Goal: Task Accomplishment & Management: Manage account settings

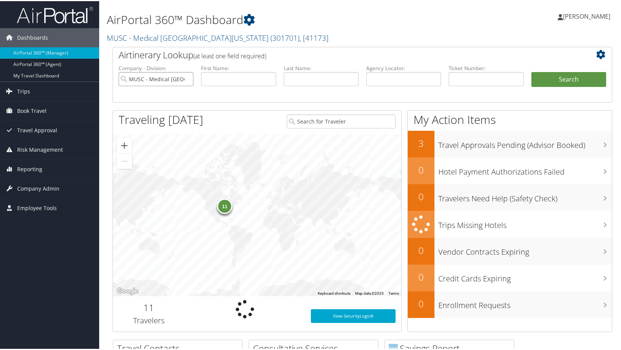
click at [184, 85] on input "MUSC - Medical [GEOGRAPHIC_DATA][US_STATE]" at bounding box center [156, 78] width 75 height 14
click at [57, 184] on span "Company Admin" at bounding box center [38, 187] width 42 height 19
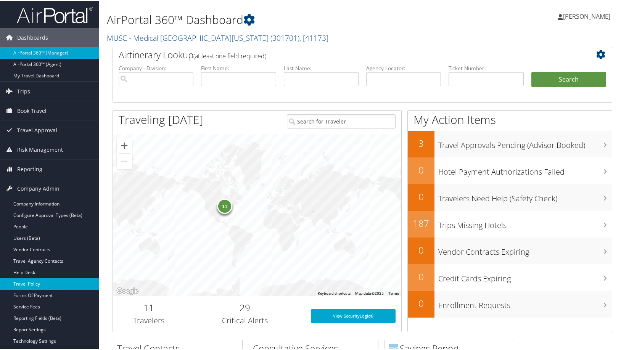
click at [37, 281] on link "Travel Policy" at bounding box center [49, 282] width 99 height 11
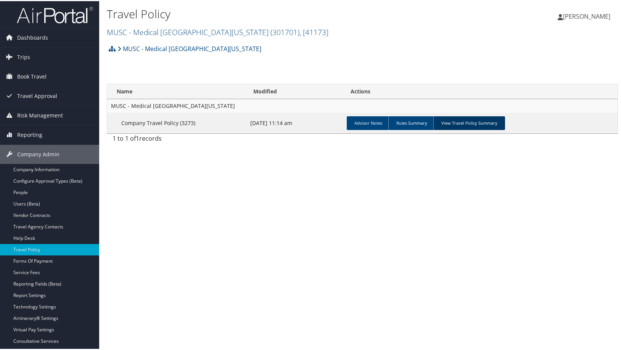
click at [505, 129] on link "View Travel Policy Summary" at bounding box center [470, 122] width 72 height 14
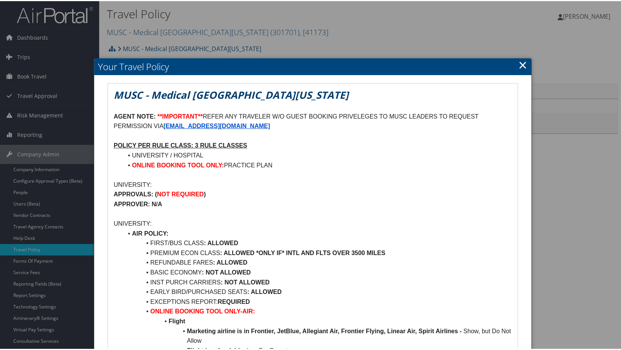
click at [519, 69] on link "×" at bounding box center [523, 63] width 9 height 15
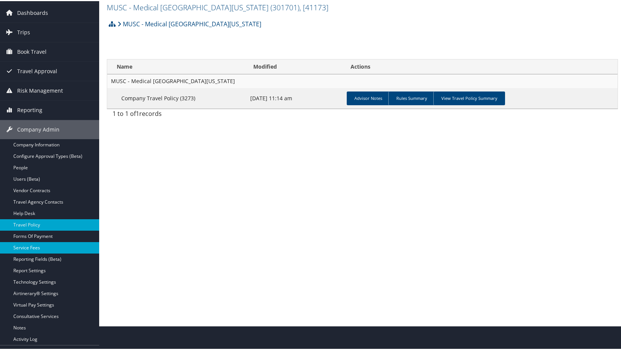
scroll to position [38, 0]
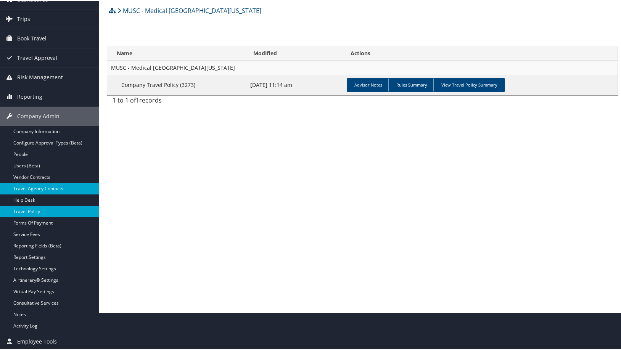
click at [62, 185] on link "Travel Agency Contacts" at bounding box center [49, 187] width 99 height 11
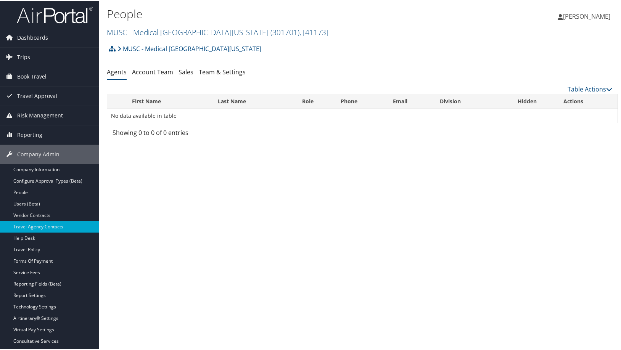
click at [163, 238] on div "People MUSC - Medical University of South Carolina ( 301701 ) , [ 41173 ] Unive…" at bounding box center [362, 175] width 527 height 350
click at [329, 36] on span ", [ 41173 ]" at bounding box center [314, 31] width 29 height 10
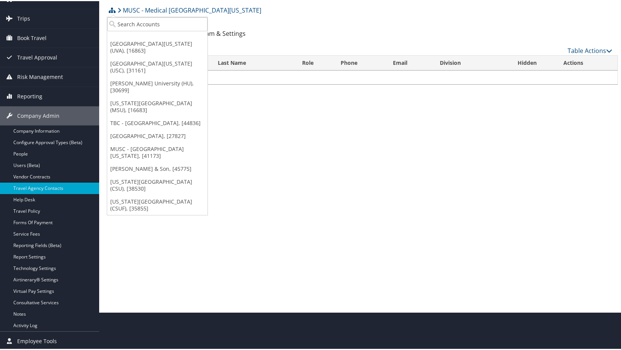
click at [129, 116] on link "[US_STATE][GEOGRAPHIC_DATA] (MSU), [16683]" at bounding box center [157, 106] width 100 height 20
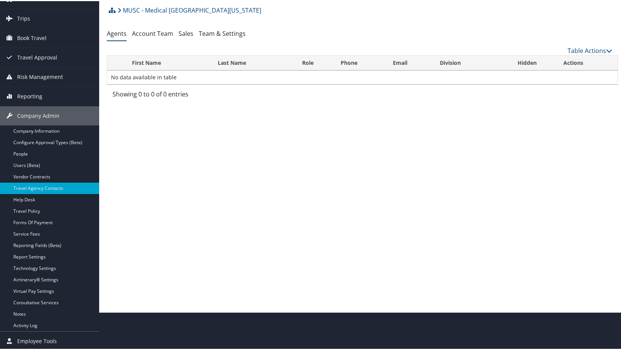
scroll to position [39, 0]
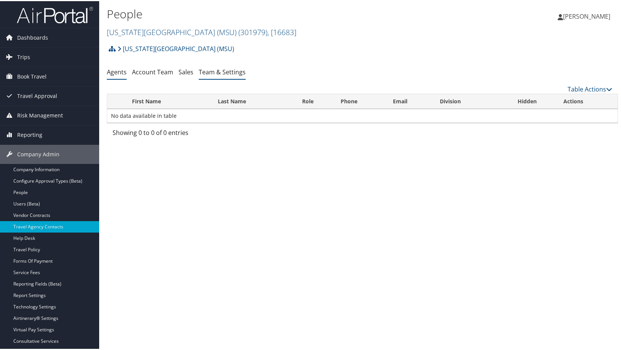
click at [246, 75] on link "Team & Settings" at bounding box center [222, 71] width 47 height 8
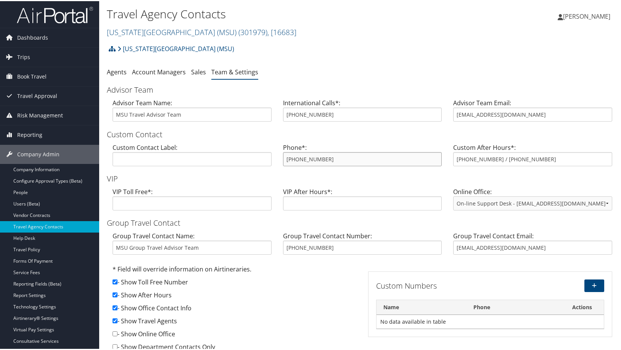
drag, startPoint x: 348, startPoint y: 216, endPoint x: 281, endPoint y: 207, distance: 68.1
click at [281, 171] on div "Phone*: 800-509-7081" at bounding box center [362, 156] width 171 height 29
drag, startPoint x: 554, startPoint y: 163, endPoint x: 562, endPoint y: 159, distance: 9.0
click at [554, 127] on div "Advisor Team Email: msutravel@cbtravel.com" at bounding box center [533, 111] width 171 height 29
drag, startPoint x: 467, startPoint y: 149, endPoint x: 405, endPoint y: 149, distance: 62.6
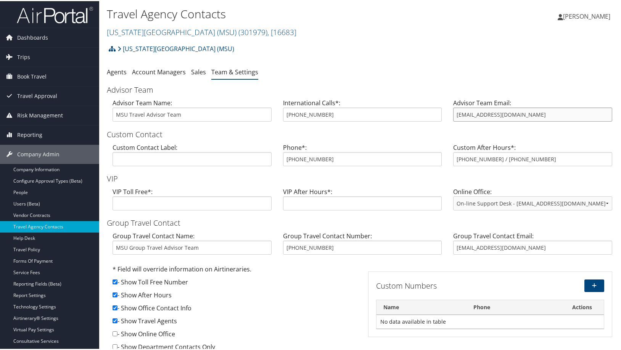
click at [405, 127] on div "Advisor Team Name: MSU Travel Advisor Team International Calls*: 801-695-9278 A…" at bounding box center [362, 111] width 511 height 29
click at [47, 39] on span "Dashboards" at bounding box center [32, 36] width 31 height 19
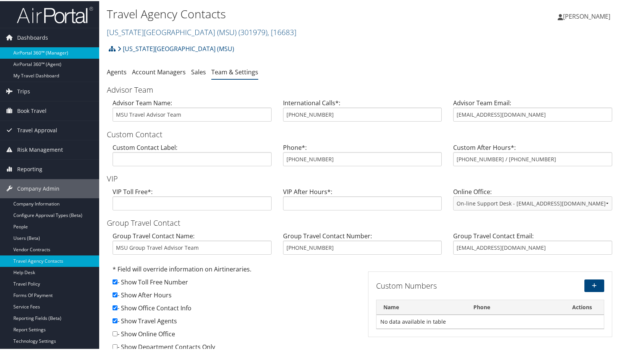
click at [48, 53] on link "AirPortal 360™ (Manager)" at bounding box center [49, 51] width 99 height 11
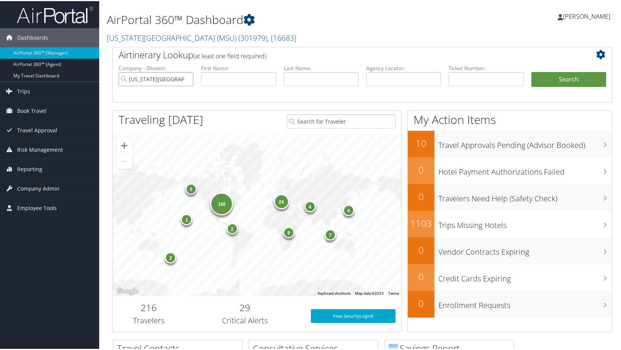
click at [179, 85] on input "[US_STATE][GEOGRAPHIC_DATA] (MSU)" at bounding box center [156, 78] width 75 height 14
click at [392, 85] on input "text" at bounding box center [403, 78] width 75 height 14
paste input "DLN61P"
type input "DLN61P"
click at [547, 86] on button "Search" at bounding box center [569, 78] width 75 height 15
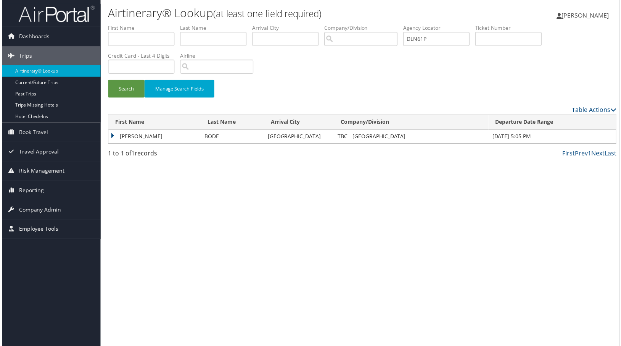
click at [148, 144] on td "[PERSON_NAME]" at bounding box center [153, 137] width 93 height 14
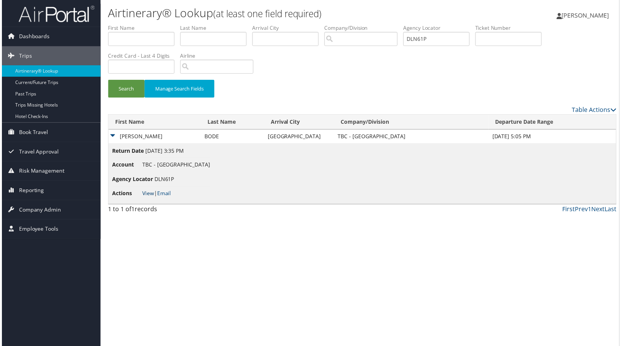
click at [153, 198] on link "View" at bounding box center [147, 193] width 12 height 7
click at [56, 206] on span "Company Admin" at bounding box center [38, 210] width 42 height 19
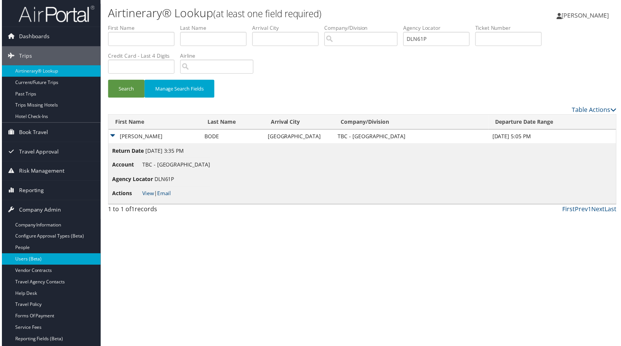
click at [42, 260] on link "Users (Beta)" at bounding box center [49, 260] width 99 height 11
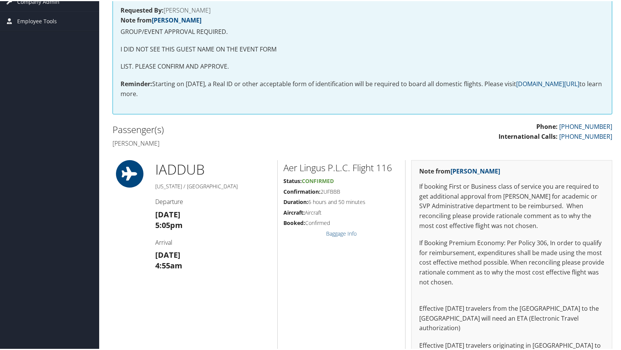
scroll to position [305, 0]
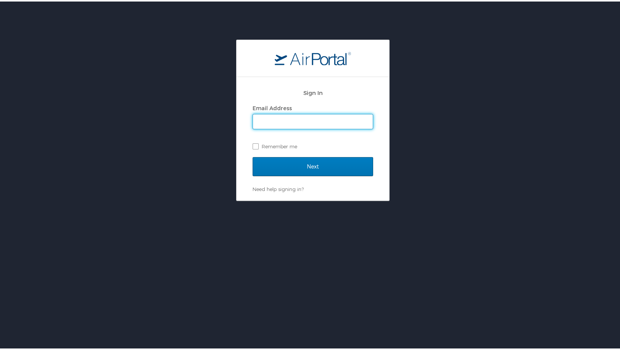
click at [308, 124] on input "Email Address" at bounding box center [313, 120] width 120 height 15
type input "joyce.gates@cbtravel.com"
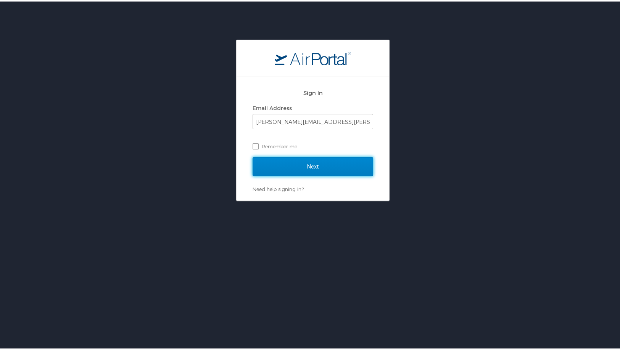
click at [304, 170] on input "Next" at bounding box center [313, 165] width 121 height 19
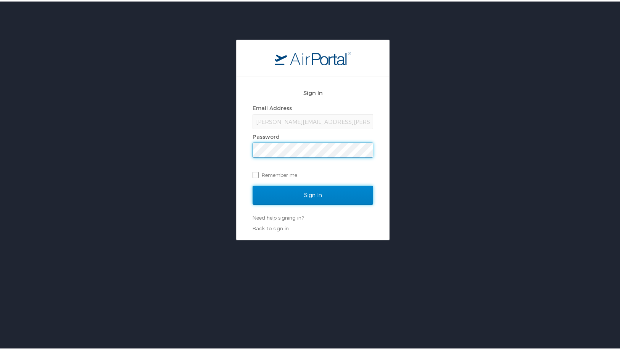
click at [296, 194] on input "Sign In" at bounding box center [313, 193] width 121 height 19
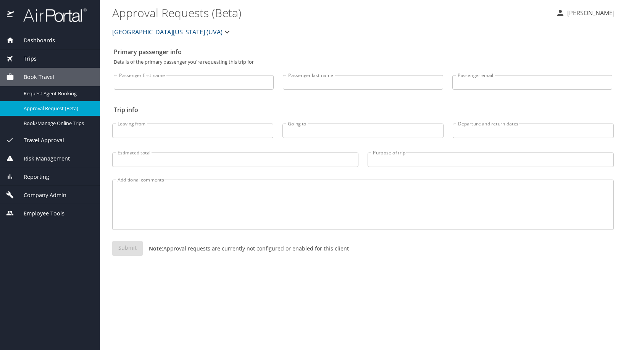
click at [63, 200] on span "Company Admin" at bounding box center [40, 195] width 52 height 8
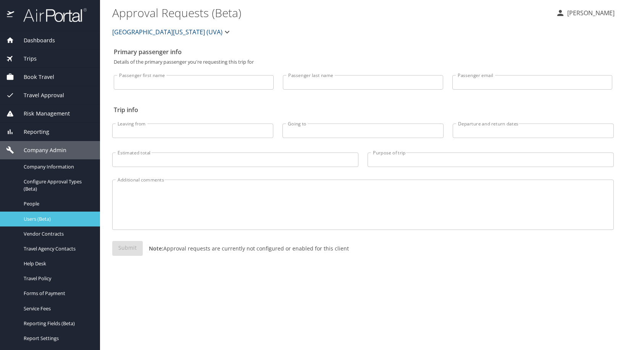
click at [52, 223] on span "Users (Beta)" at bounding box center [57, 219] width 67 height 7
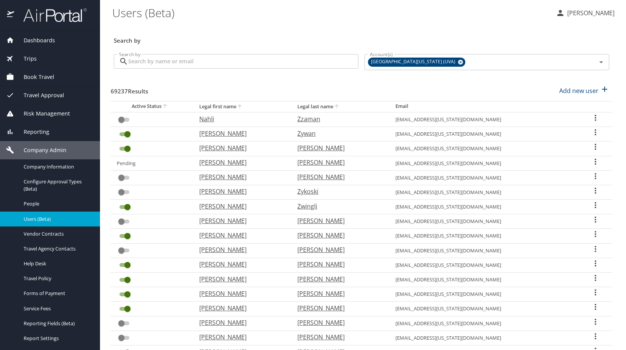
click at [334, 69] on input "Search by" at bounding box center [243, 61] width 230 height 15
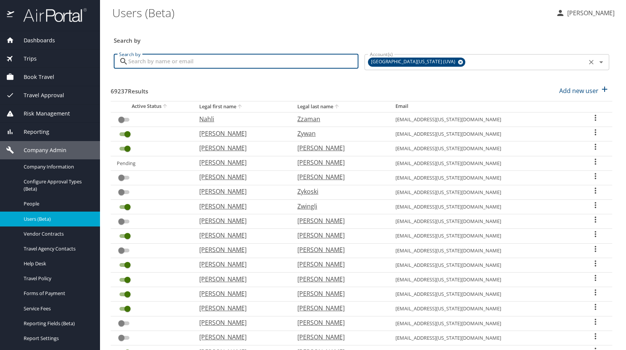
drag, startPoint x: 459, startPoint y: 71, endPoint x: 453, endPoint y: 71, distance: 5.3
click at [459, 65] on icon at bounding box center [460, 62] width 5 height 5
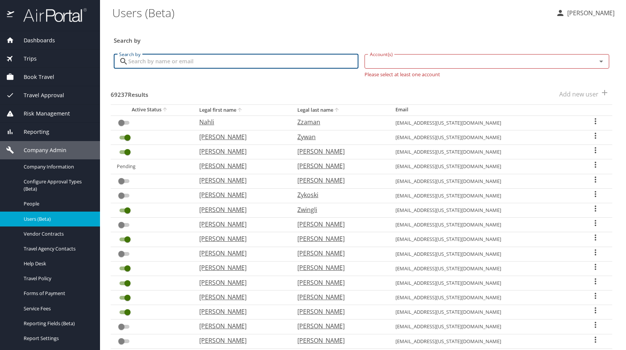
click at [430, 66] on input "Account(s)" at bounding box center [476, 61] width 218 height 10
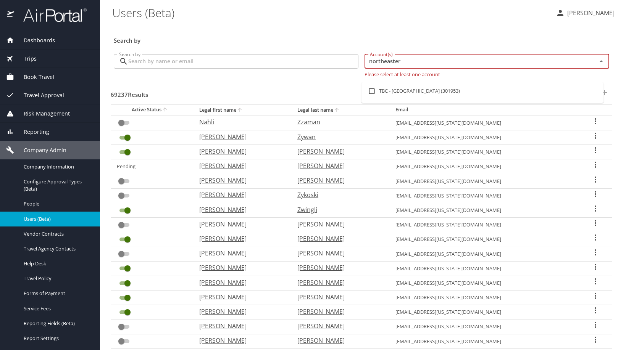
type input "northeastern"
click at [405, 97] on li "TBC - [GEOGRAPHIC_DATA] (301953)" at bounding box center [482, 91] width 242 height 18
checkbox input "true"
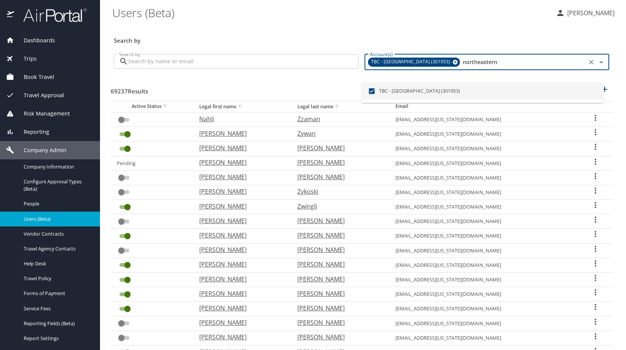
checkbox input "true"
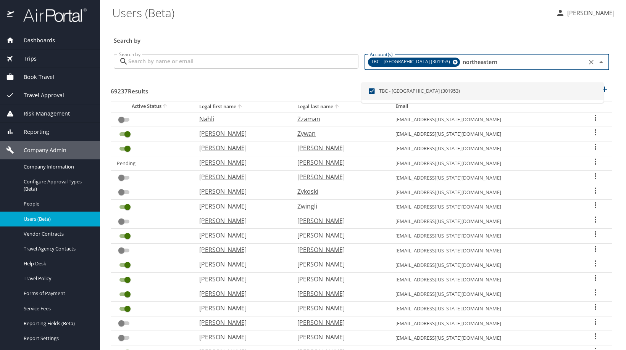
checkbox input "true"
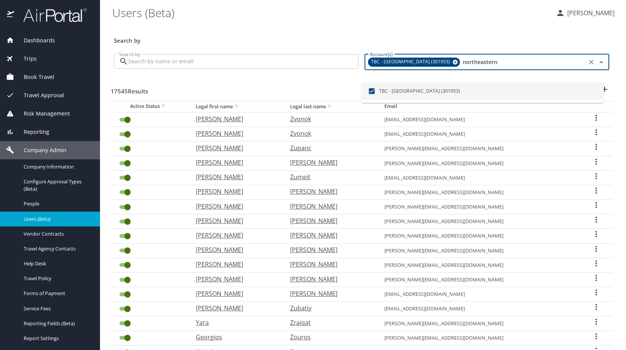
type input "northeastern"
click at [276, 69] on input "Search by" at bounding box center [243, 61] width 230 height 15
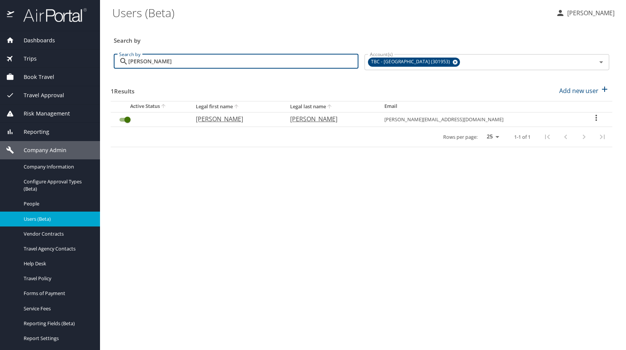
type input "[PERSON_NAME]"
click at [595, 121] on icon "User Search Table" at bounding box center [596, 118] width 2 height 6
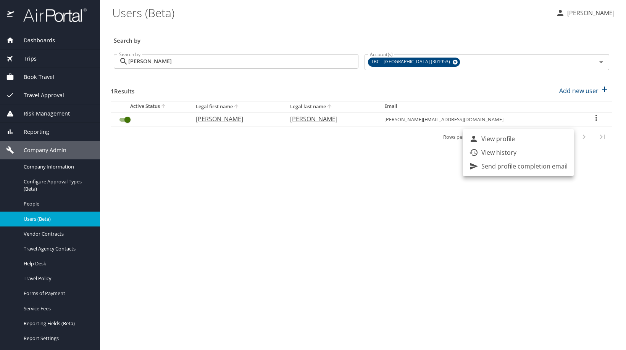
click at [545, 140] on li "View profile" at bounding box center [518, 139] width 111 height 14
select select "US"
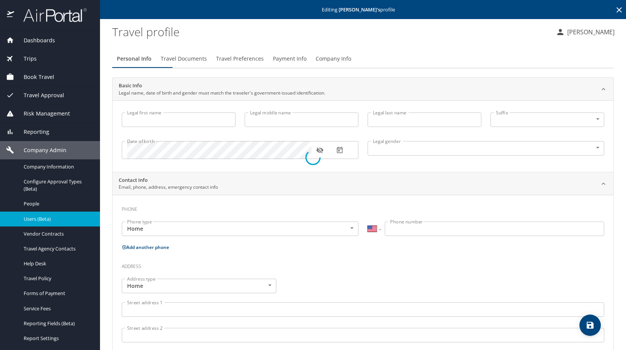
type input "[PERSON_NAME]"
type input "Undisclosed"
type input "Leera"
type input "[PERSON_NAME]"
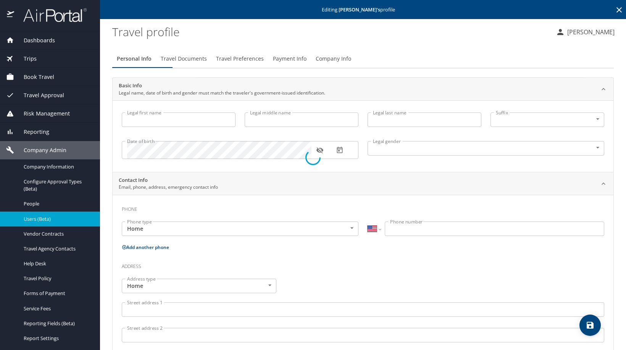
select select "ZZ"
type input "[PHONE_NUMBER]"
select select "US"
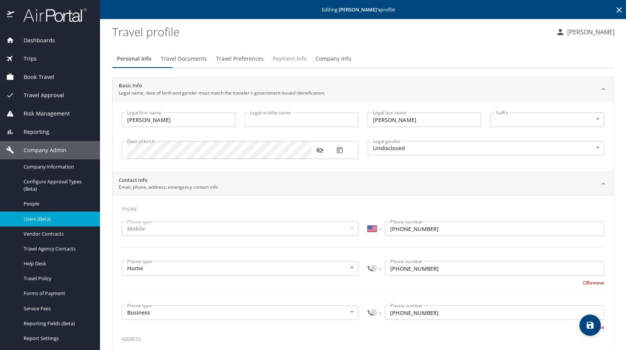
click at [307, 64] on span "Payment Info" at bounding box center [290, 59] width 34 height 10
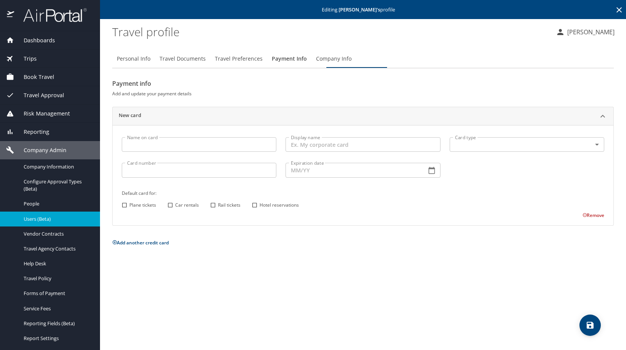
click at [124, 210] on input "Plane tickets" at bounding box center [124, 205] width 10 height 10
checkbox input "true"
click at [260, 210] on input "Hotel reservations" at bounding box center [255, 205] width 10 height 10
checkbox input "true"
click at [173, 210] on input "Car rentals" at bounding box center [170, 205] width 10 height 10
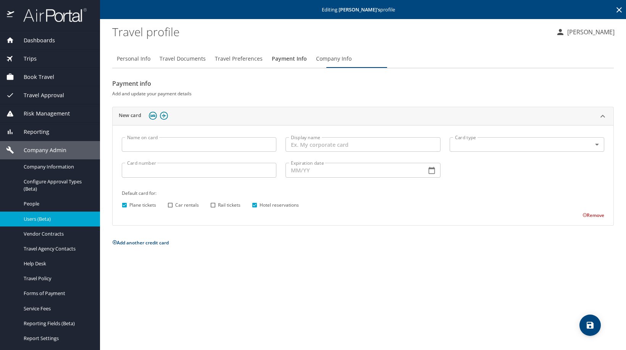
checkbox input "true"
click at [248, 152] on input "Name on card" at bounding box center [199, 144] width 155 height 15
click at [339, 152] on input "Display name" at bounding box center [363, 144] width 155 height 15
click at [511, 163] on body "Dashboards AirPortal 360™ Manager AirPortal 360™ Agent My Travel Dashboard Trip…" at bounding box center [313, 175] width 626 height 350
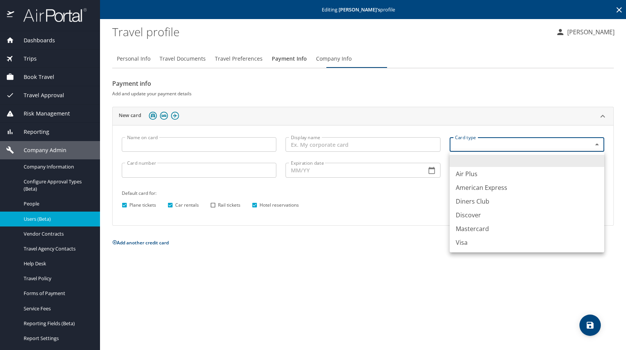
click at [492, 195] on li "American Express" at bounding box center [527, 188] width 155 height 14
type input "AX"
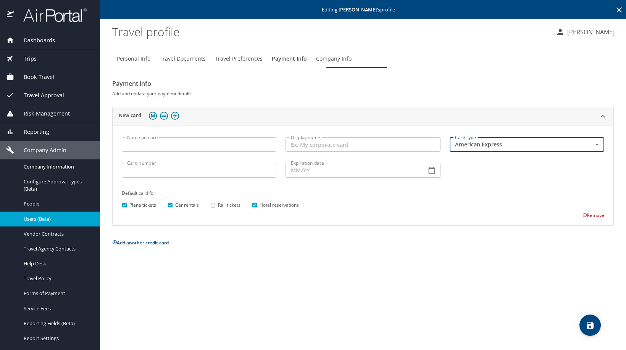
click at [174, 177] on input "Card number" at bounding box center [199, 170] width 155 height 15
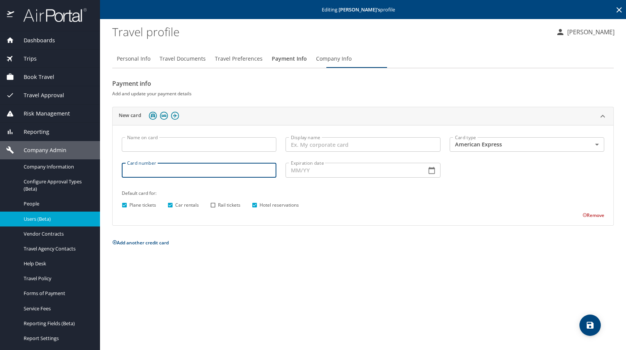
paste input "[CREDIT_CARD_NUMBER]"
type input "[CREDIT_CARD_NUMBER]"
click at [314, 177] on input "Expiration date" at bounding box center [353, 170] width 134 height 15
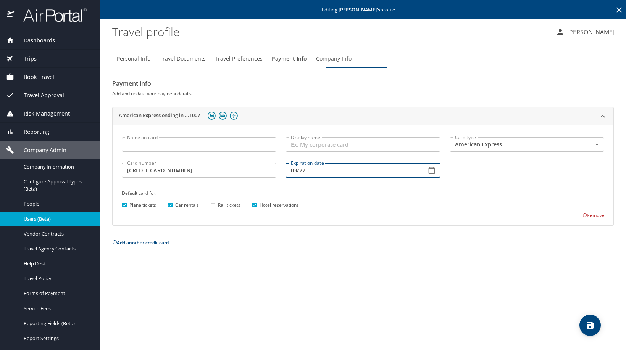
type input "03/27"
click at [595, 326] on icon "save" at bounding box center [590, 325] width 9 height 9
